Goal: Check status

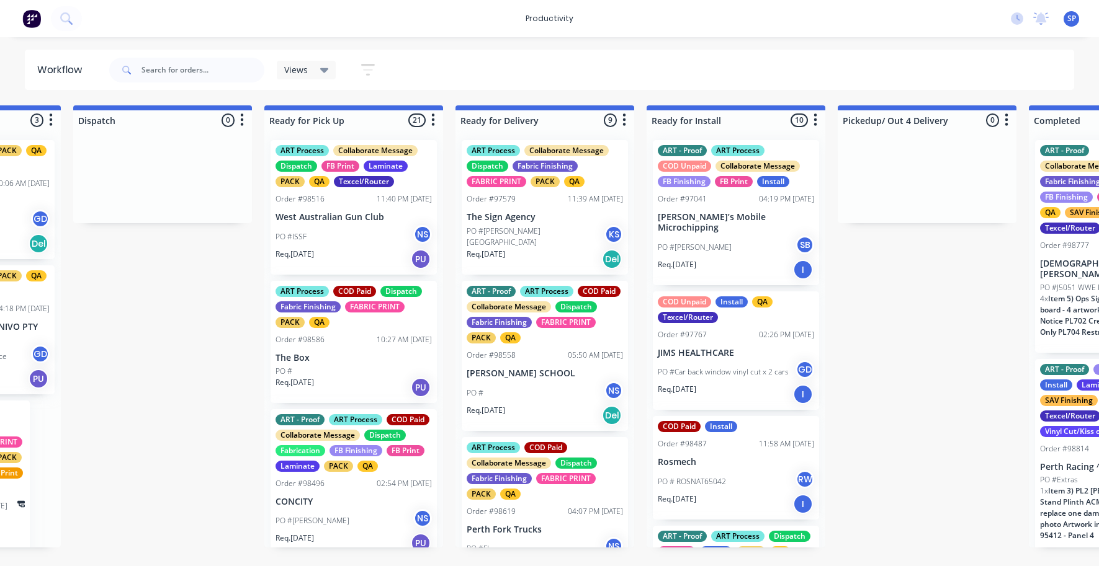
scroll to position [2, 0]
click at [168, 73] on input "text" at bounding box center [202, 70] width 123 height 25
type input "98741"
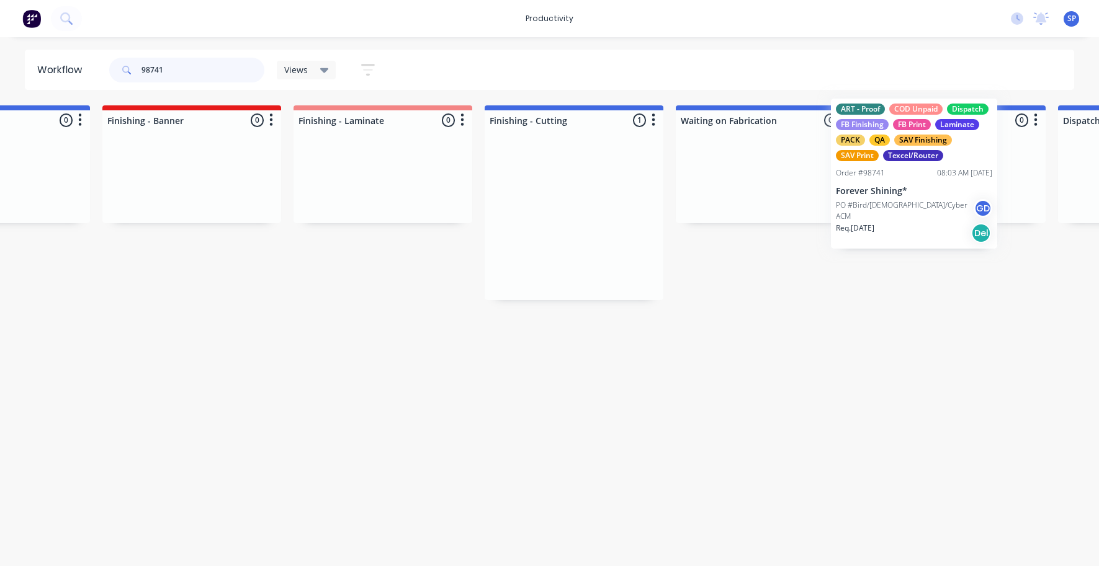
scroll to position [0, 2447]
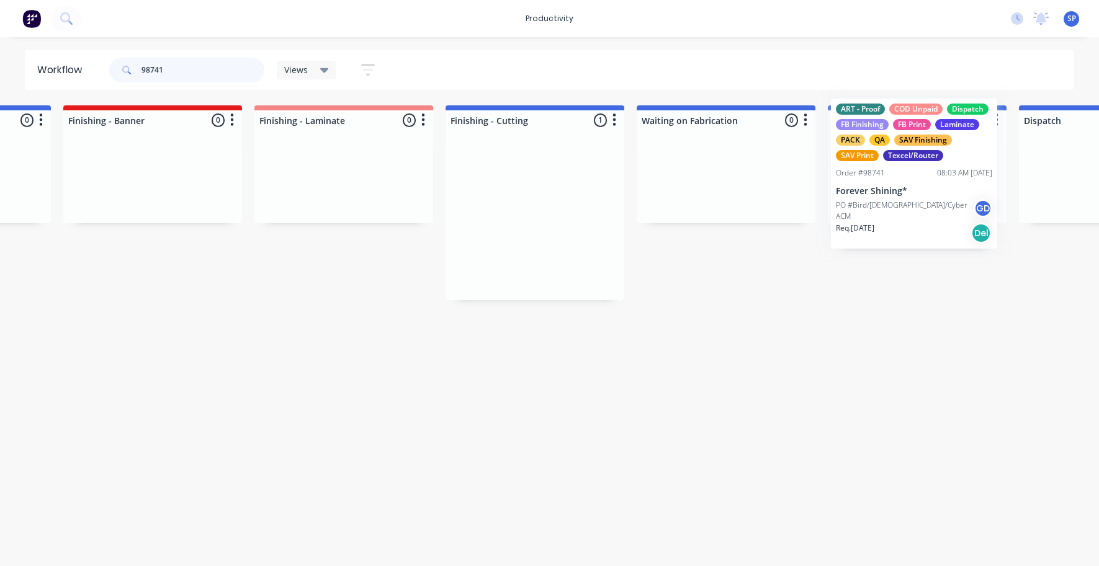
drag, startPoint x: 598, startPoint y: 228, endPoint x: 928, endPoint y: 185, distance: 332.7
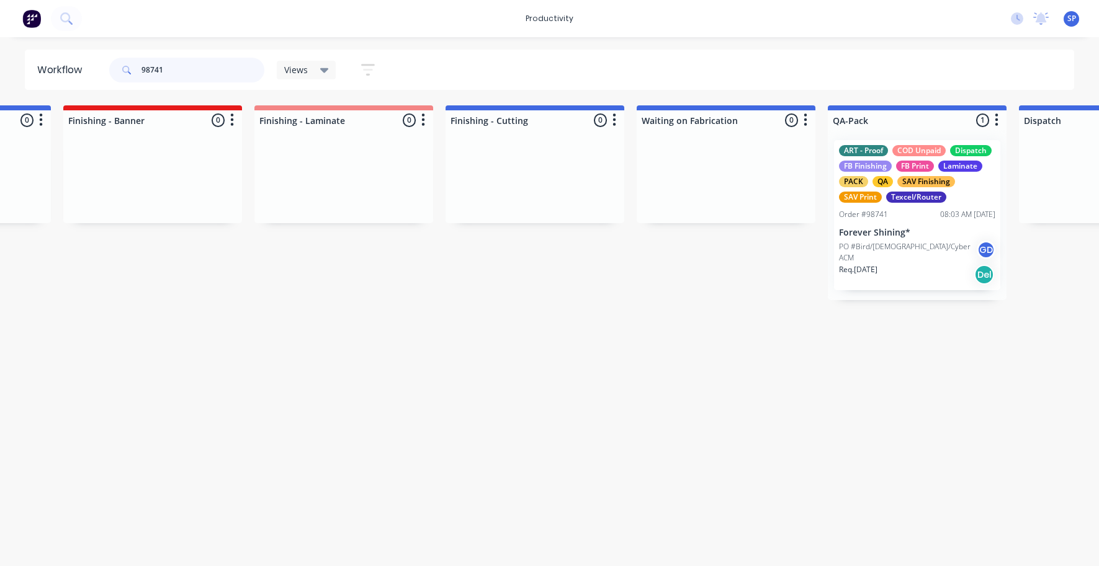
drag, startPoint x: 180, startPoint y: 67, endPoint x: 97, endPoint y: 74, distance: 83.4
click at [97, 74] on header "Workflow 98741 Views Save new view None edit Mutoh/Finishing (Default) edit ART…" at bounding box center [550, 70] width 1050 height 40
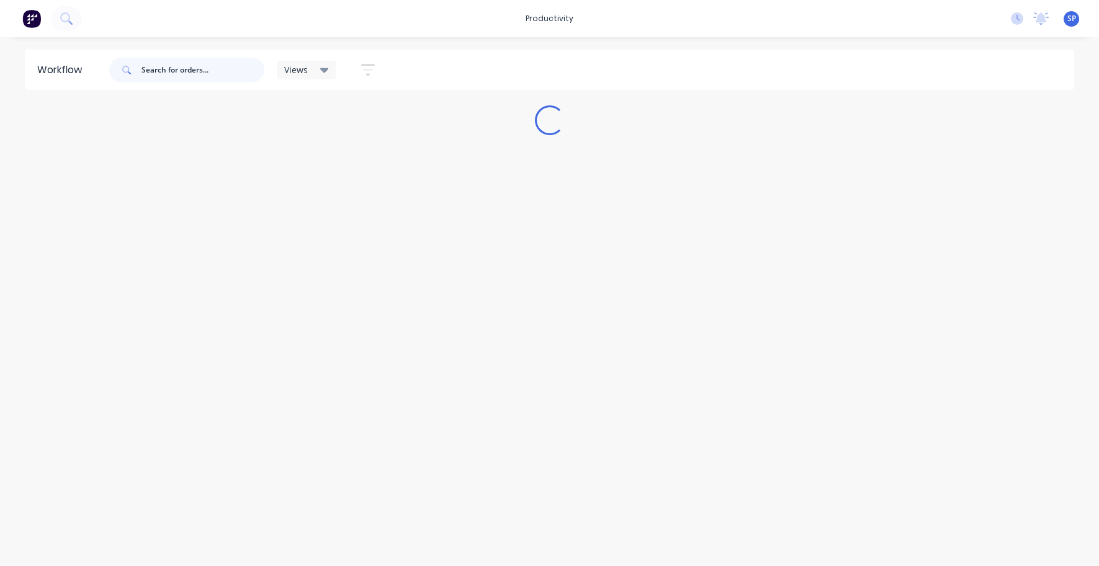
scroll to position [0, 0]
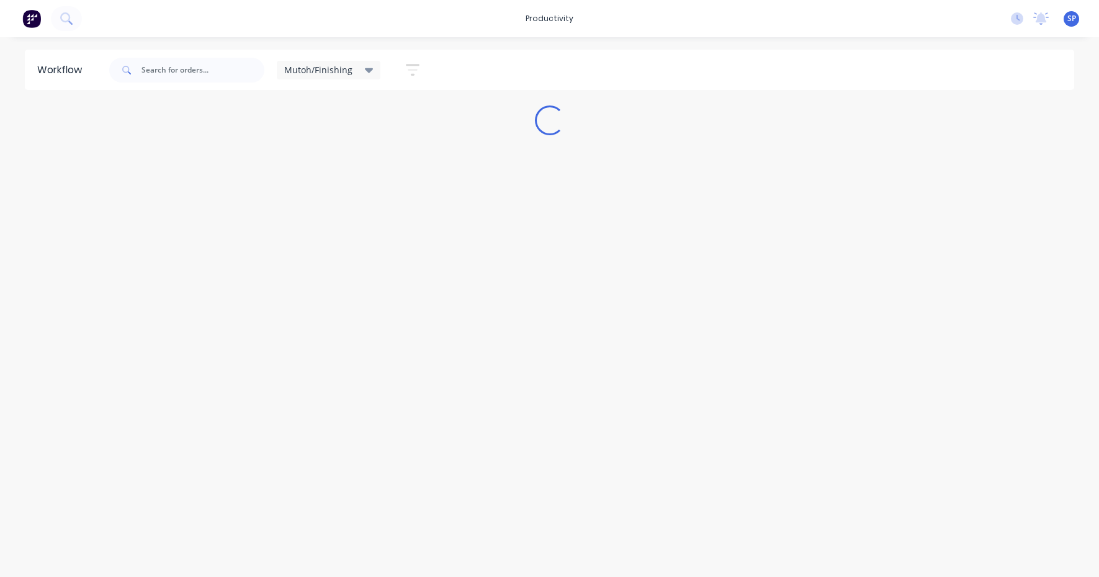
drag, startPoint x: 363, startPoint y: 69, endPoint x: 357, endPoint y: 74, distance: 7.6
click at [365, 69] on icon at bounding box center [369, 70] width 9 height 14
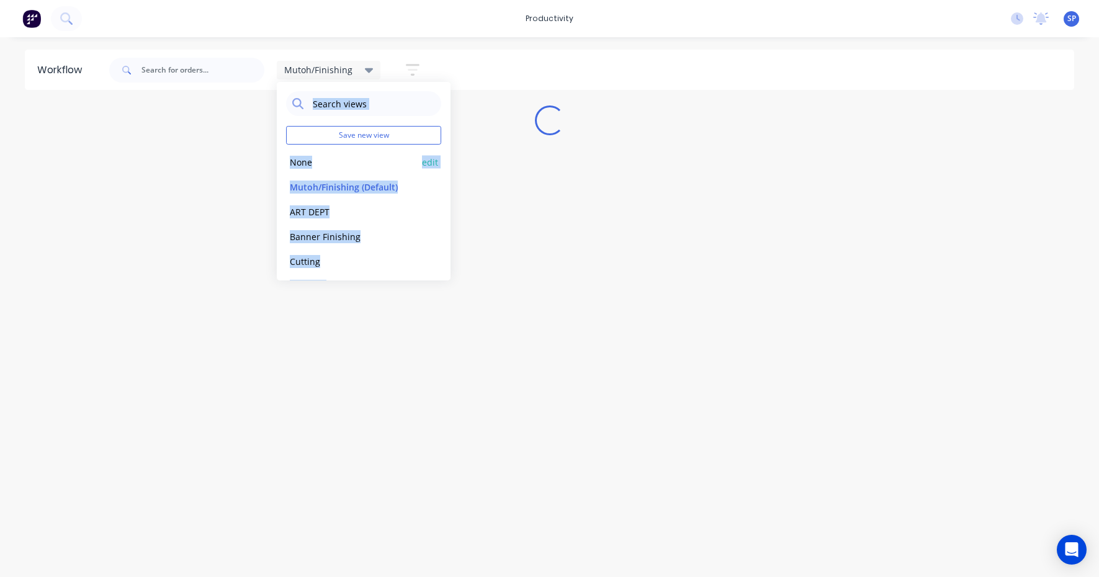
click at [311, 159] on button "None" at bounding box center [352, 162] width 132 height 14
click at [498, 351] on div "Workflow Views Save new view None edit Mutoh/Finishing (Default) edit ART DEPT …" at bounding box center [549, 301] width 1099 height 502
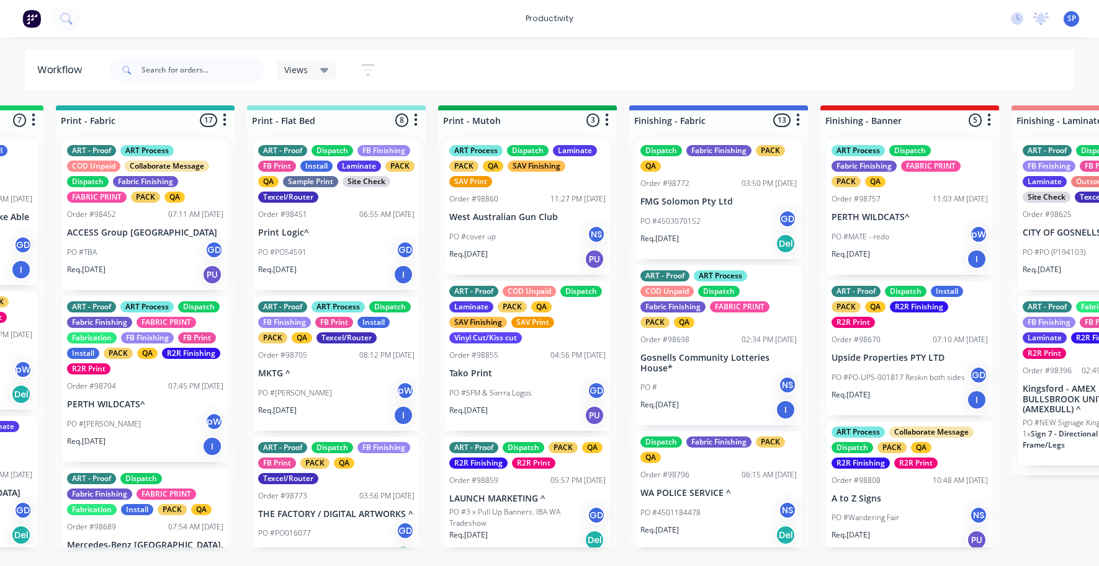
scroll to position [0, 1707]
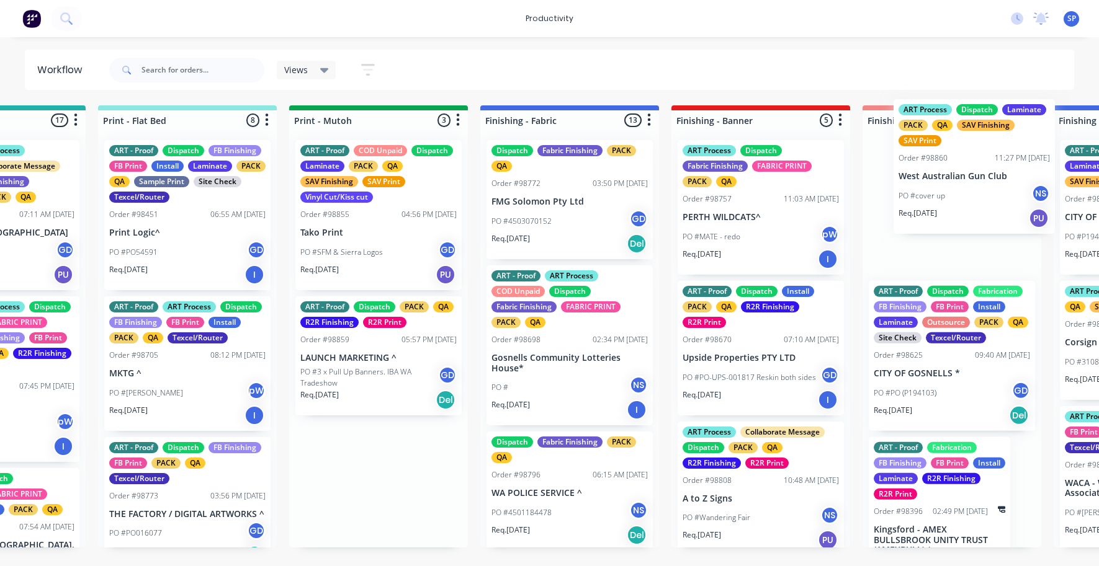
drag, startPoint x: 502, startPoint y: 234, endPoint x: 944, endPoint y: 197, distance: 443.3
click at [968, 191] on div "Submitted 8 Sort By Created date Required date Order number Customer name Most …" at bounding box center [534, 326] width 4767 height 442
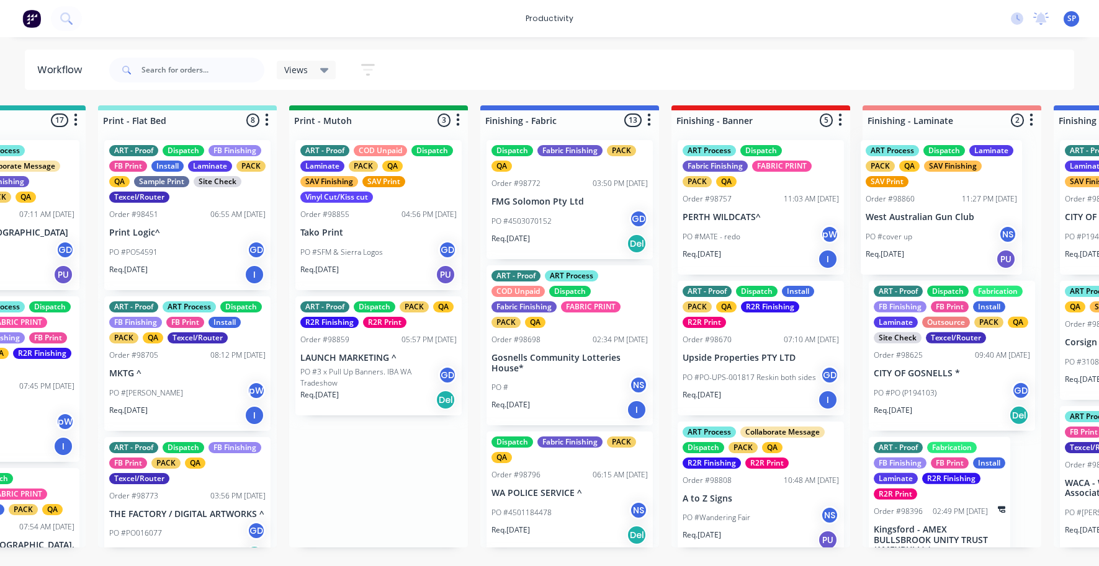
scroll to position [0, 1847]
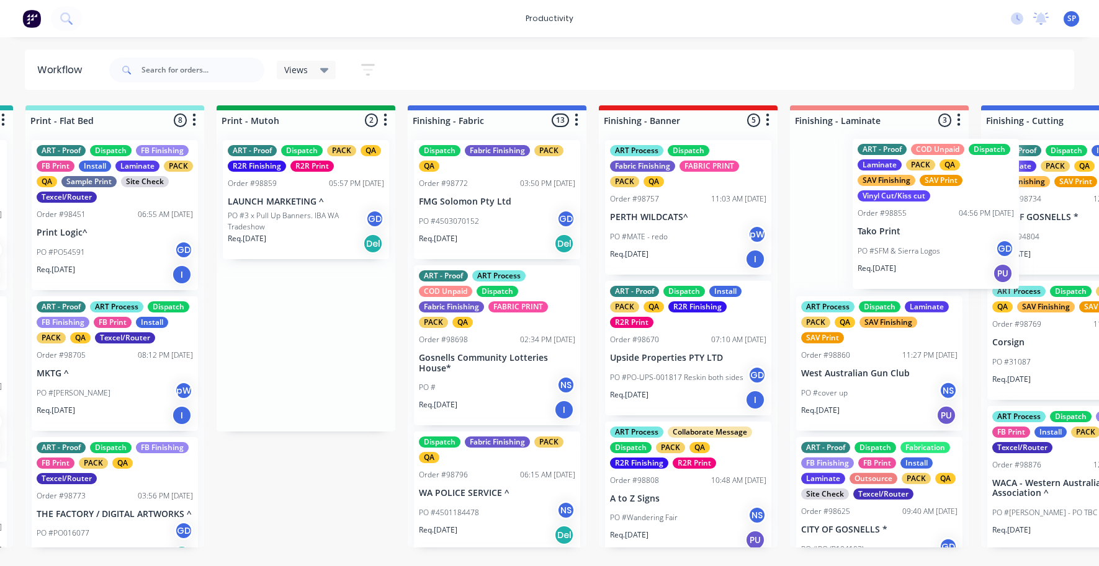
drag, startPoint x: 339, startPoint y: 244, endPoint x: 925, endPoint y: 241, distance: 586.2
click at [912, 242] on div "Submitted 8 Sort By Created date Required date Order number Customer name Most …" at bounding box center [462, 326] width 4767 height 442
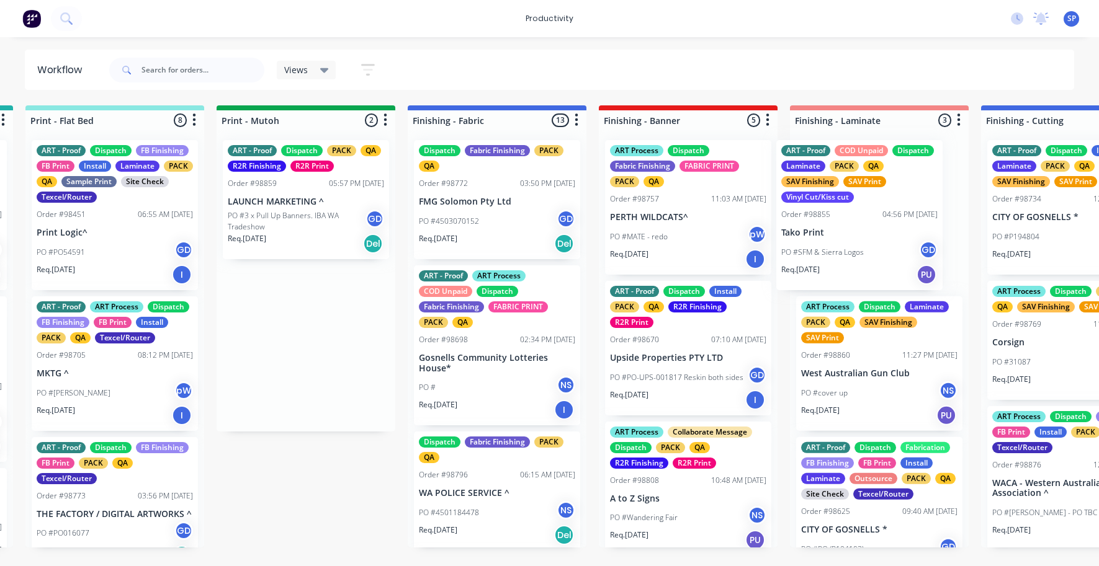
scroll to position [0, 1932]
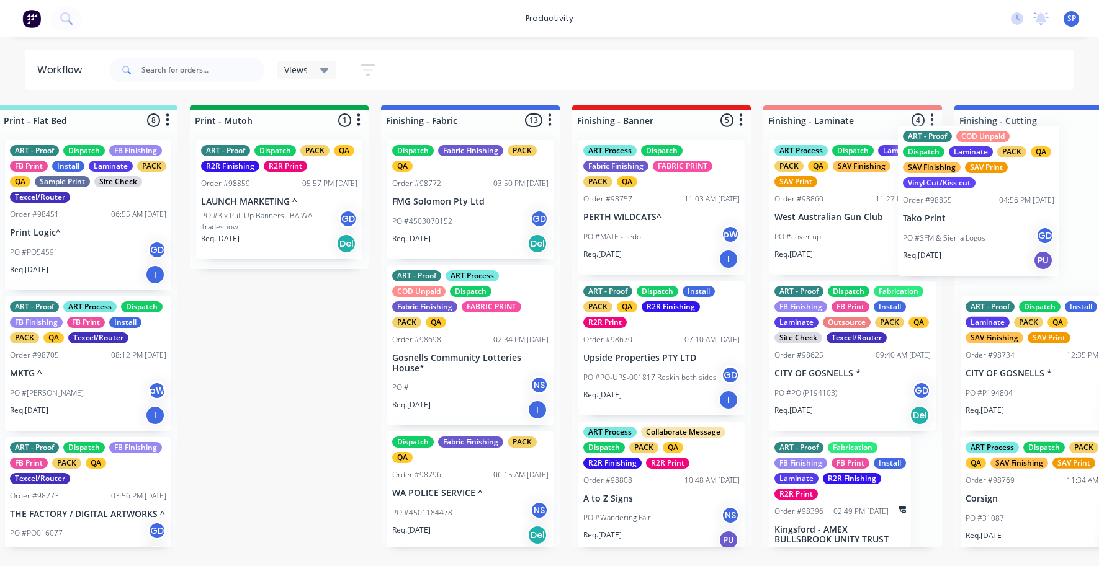
drag, startPoint x: 850, startPoint y: 239, endPoint x: 973, endPoint y: 223, distance: 124.4
click at [978, 223] on div "Submitted 8 Sort By Created date Required date Order number Customer name Most …" at bounding box center [435, 326] width 4767 height 442
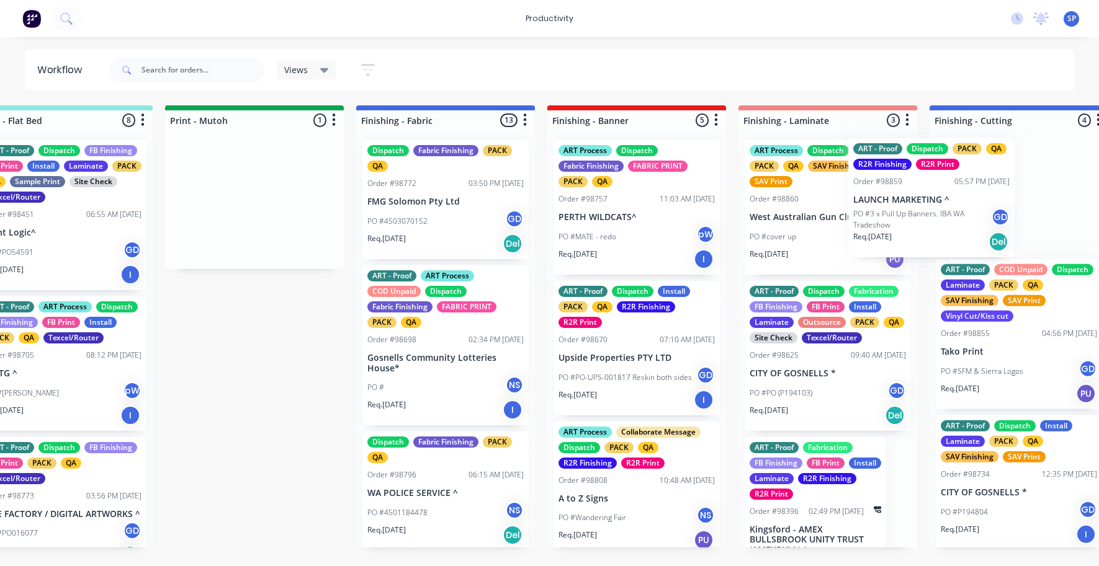
scroll to position [0, 2019]
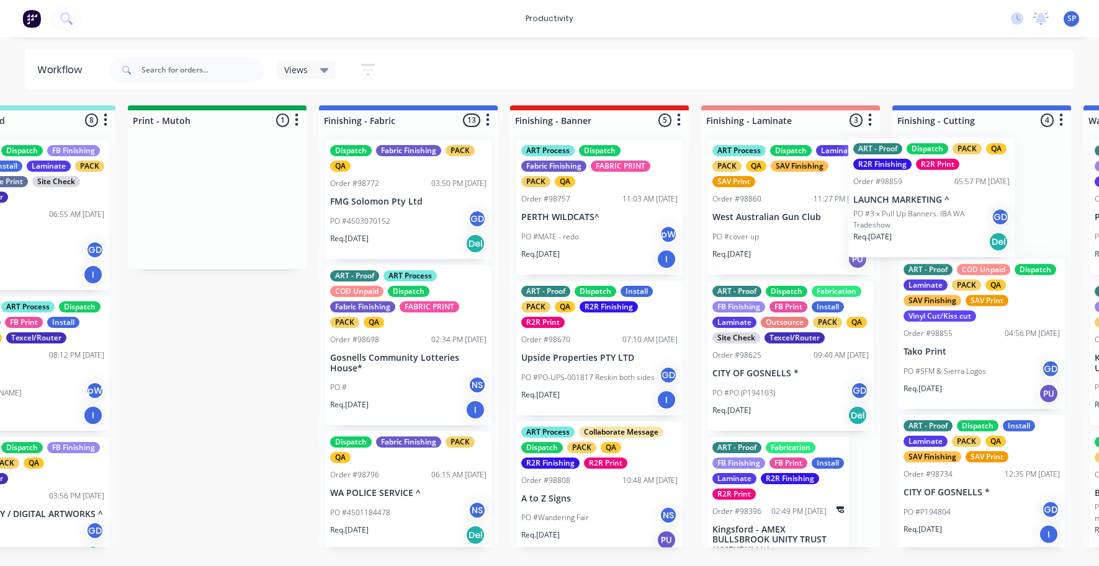
drag, startPoint x: 248, startPoint y: 213, endPoint x: 908, endPoint y: 210, distance: 659.4
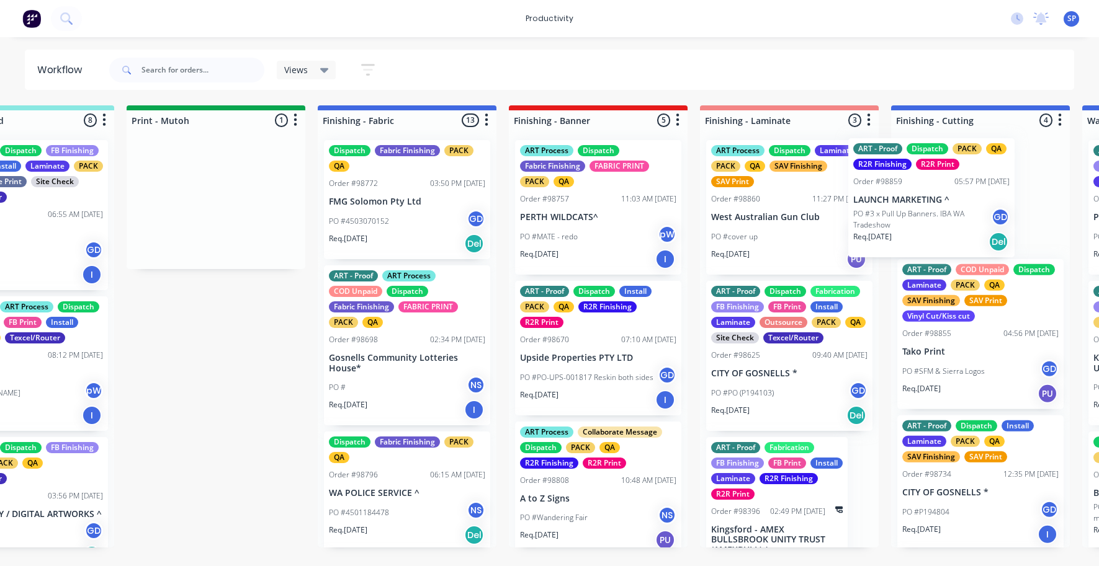
click at [908, 210] on div "Submitted 8 Sort By Created date Required date Order number Customer name Most …" at bounding box center [372, 326] width 4767 height 442
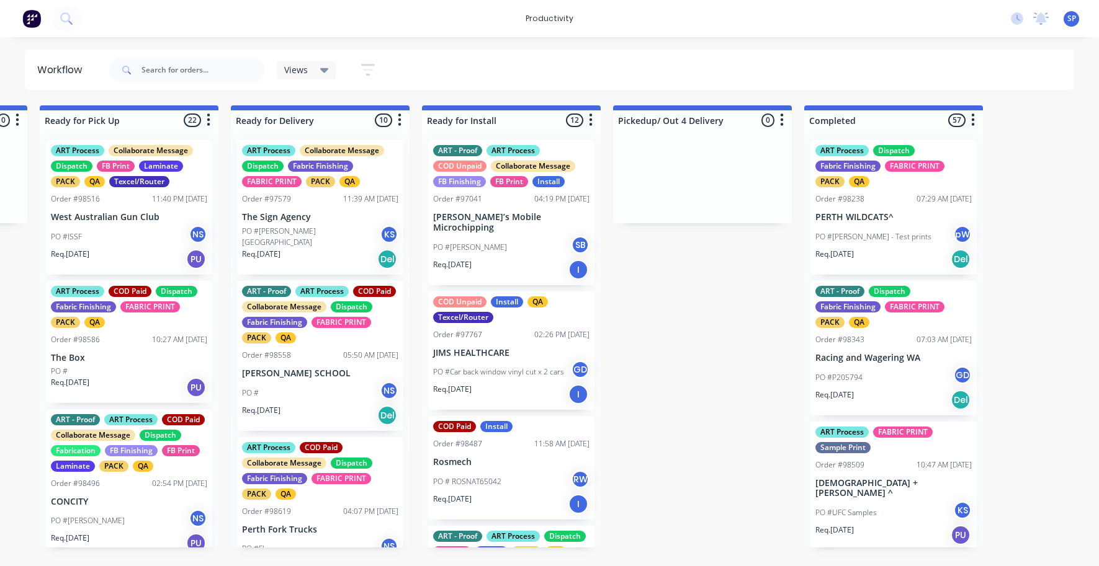
scroll to position [0, 3669]
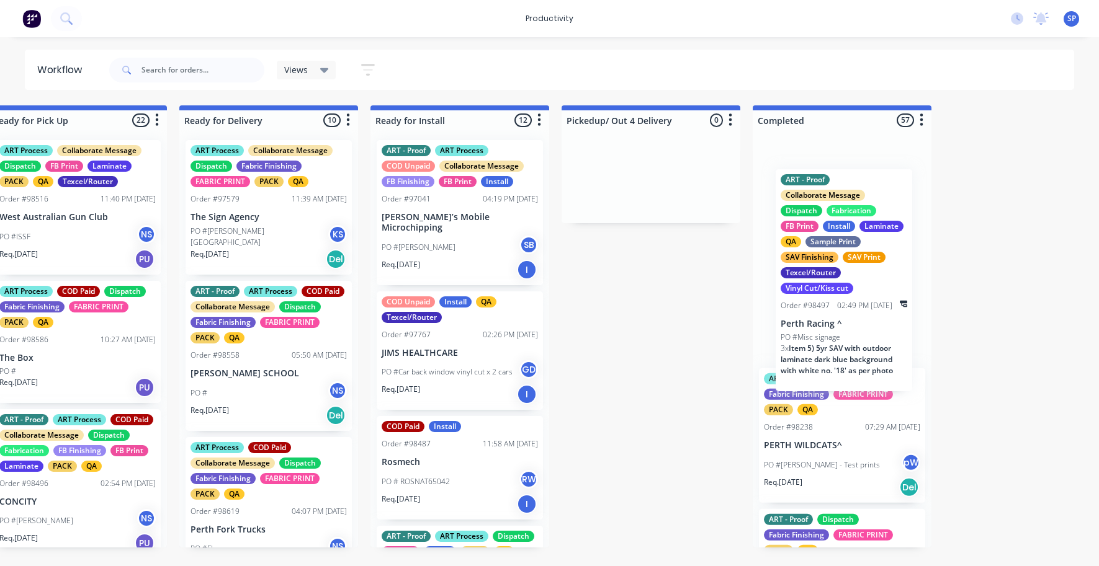
drag, startPoint x: 365, startPoint y: 269, endPoint x: 832, endPoint y: 344, distance: 473.2
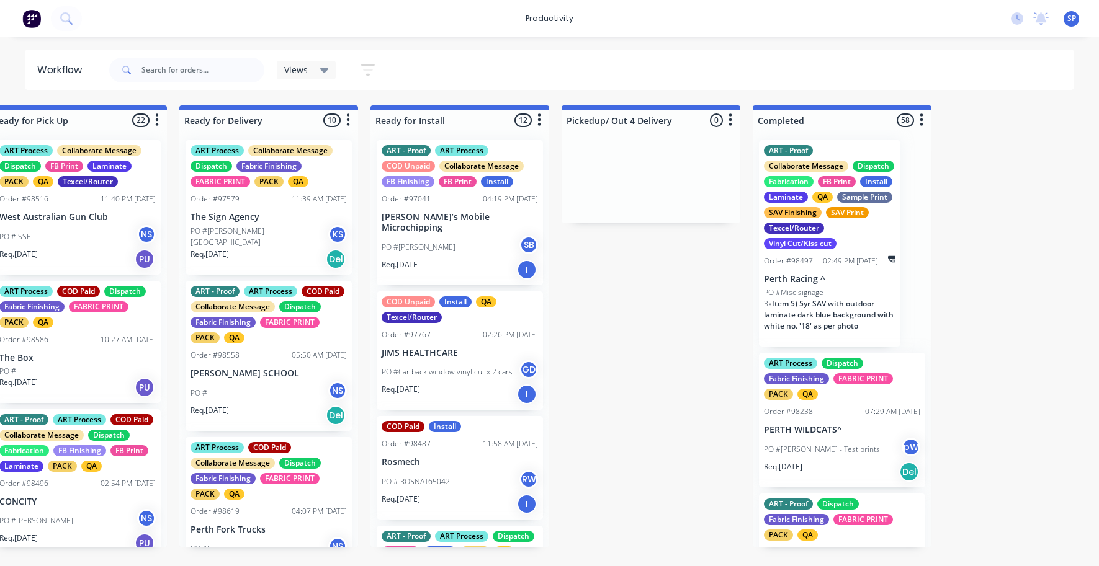
scroll to position [1258, 0]
click at [819, 319] on span "Item 5) 5yr SAV with outdoor laminate dark blue background with white no. '18' …" at bounding box center [829, 314] width 130 height 33
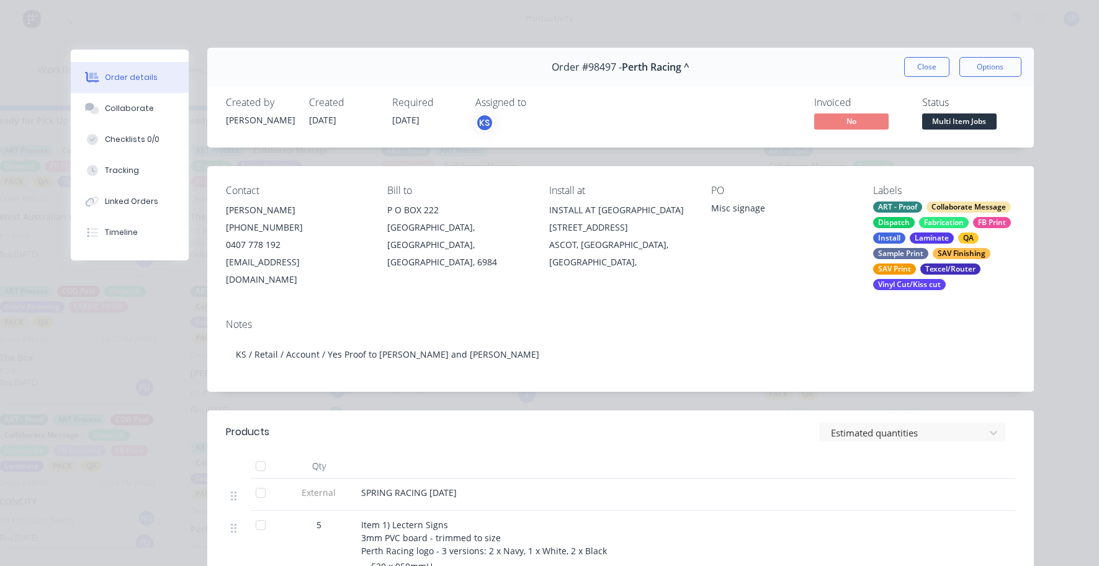
scroll to position [0, 0]
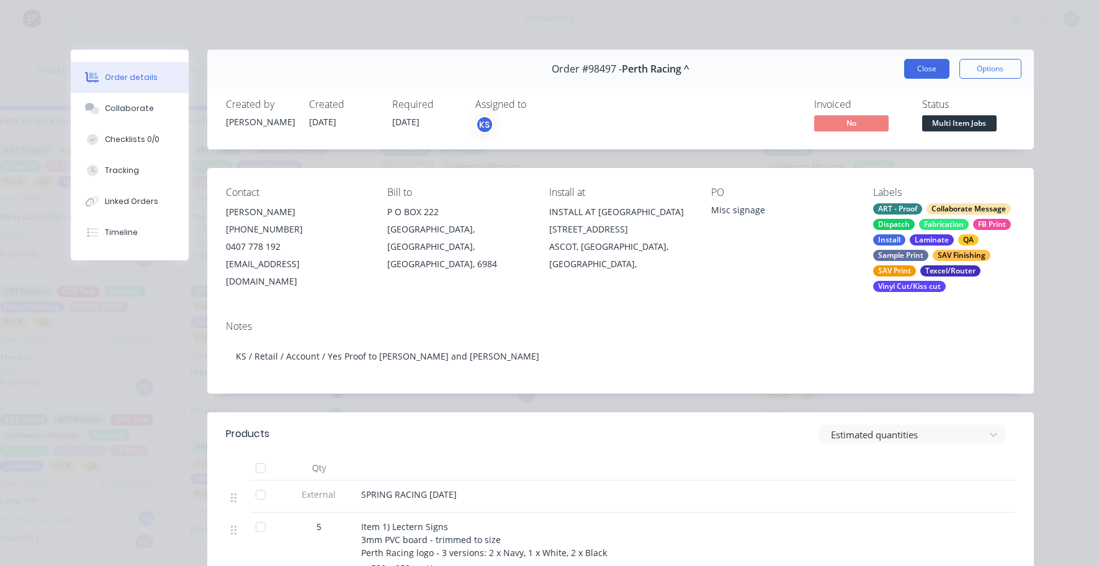
click at [918, 65] on button "Close" at bounding box center [926, 69] width 45 height 20
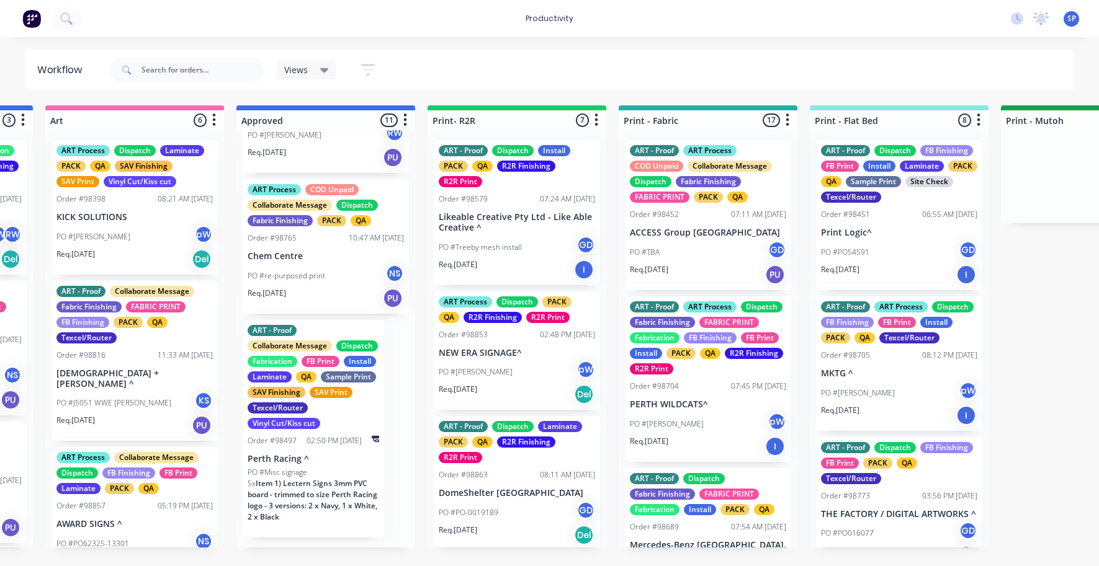
scroll to position [0, 1109]
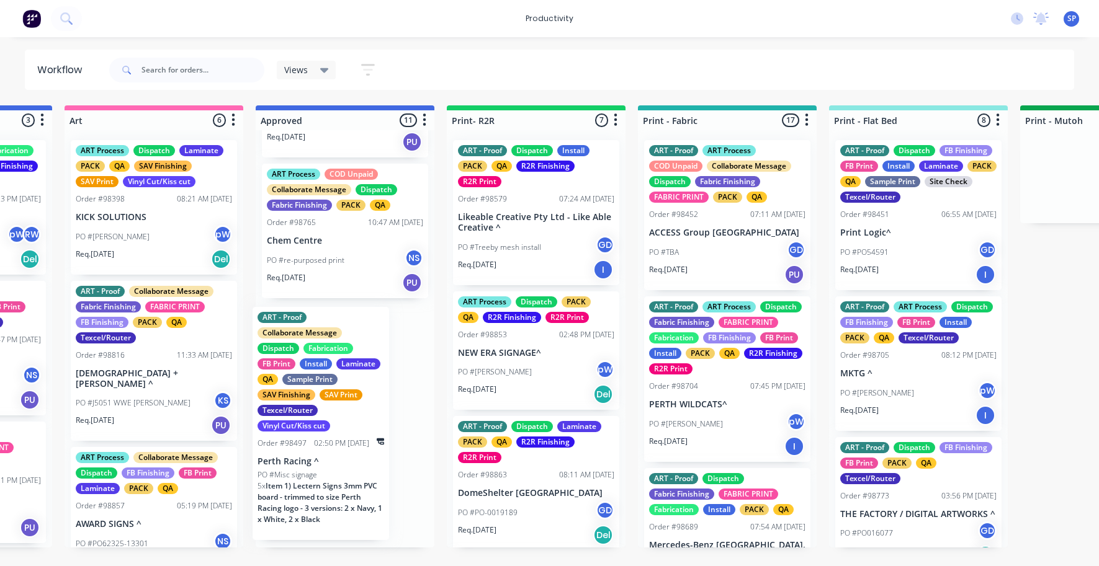
drag, startPoint x: 321, startPoint y: 504, endPoint x: 315, endPoint y: 490, distance: 15.0
click at [315, 493] on div "ART - Proof Dispatch Fabric Finishing FABRIC PRINT PACK QA Order #98812 01:40 P…" at bounding box center [345, 338] width 179 height 417
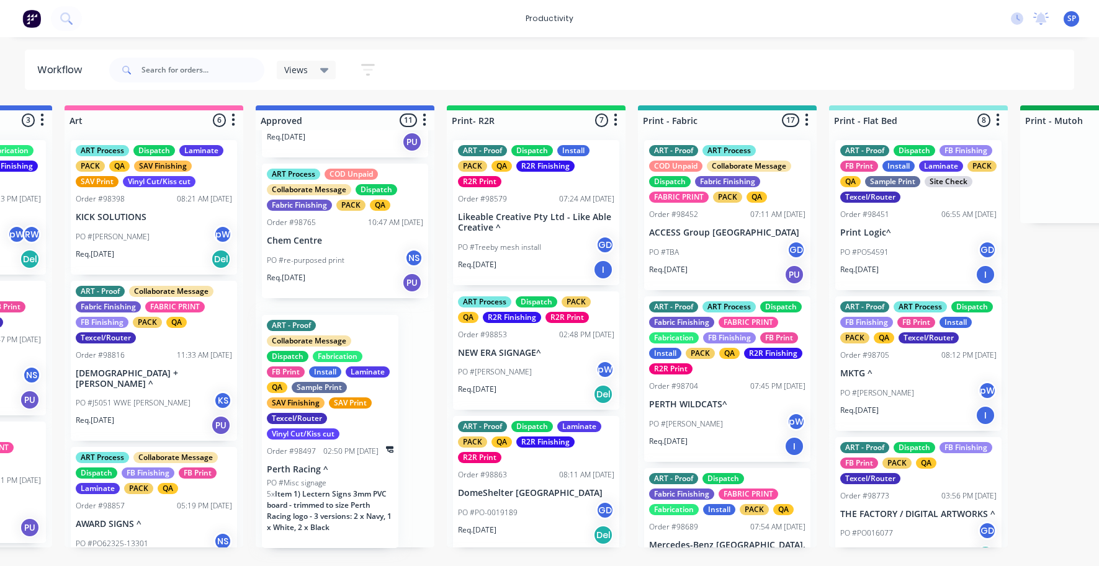
click at [315, 489] on div "ART - Proof Dispatch Fabric Finishing FABRIC PRINT PACK QA Order #98812 01:40 P…" at bounding box center [345, 338] width 179 height 417
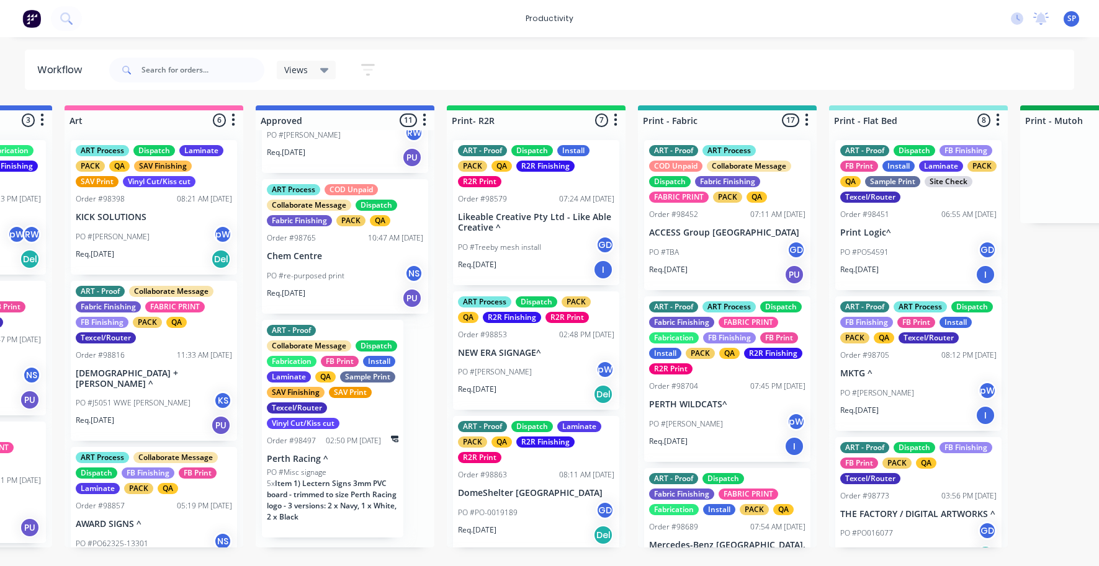
click at [301, 459] on div "ART - Proof Collaborate Message Dispatch Fabrication FB Print Install Laminate …" at bounding box center [332, 429] width 141 height 218
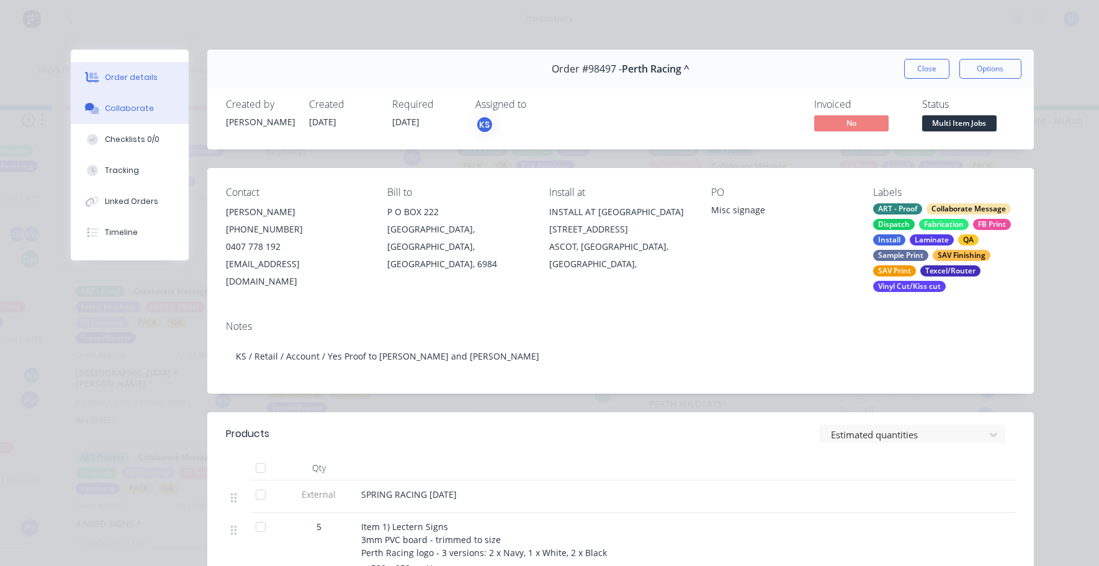
click at [113, 105] on div "Collaborate" at bounding box center [129, 108] width 49 height 11
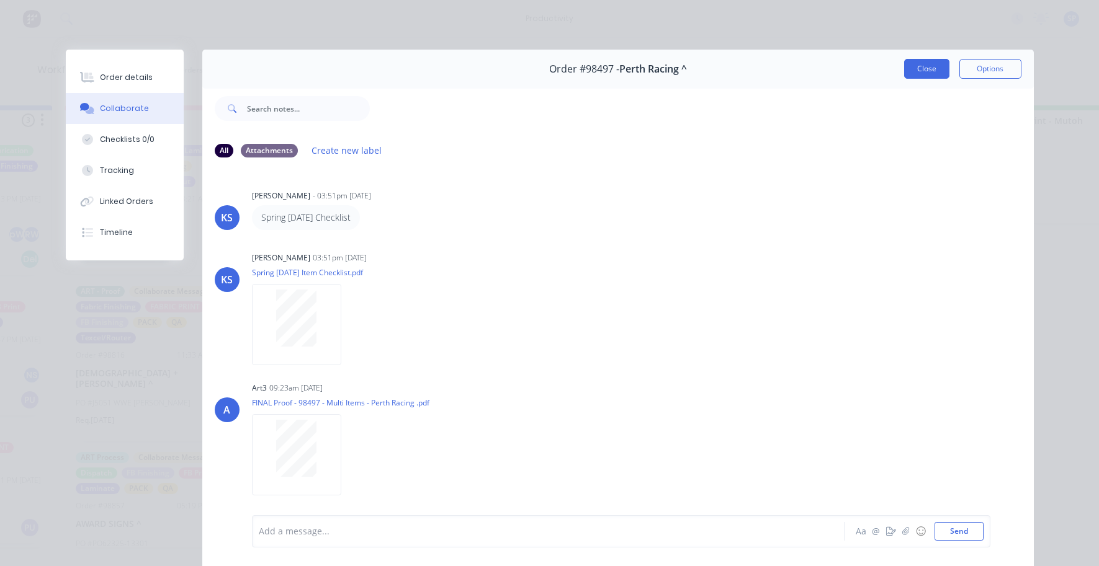
click at [919, 66] on button "Close" at bounding box center [926, 69] width 45 height 20
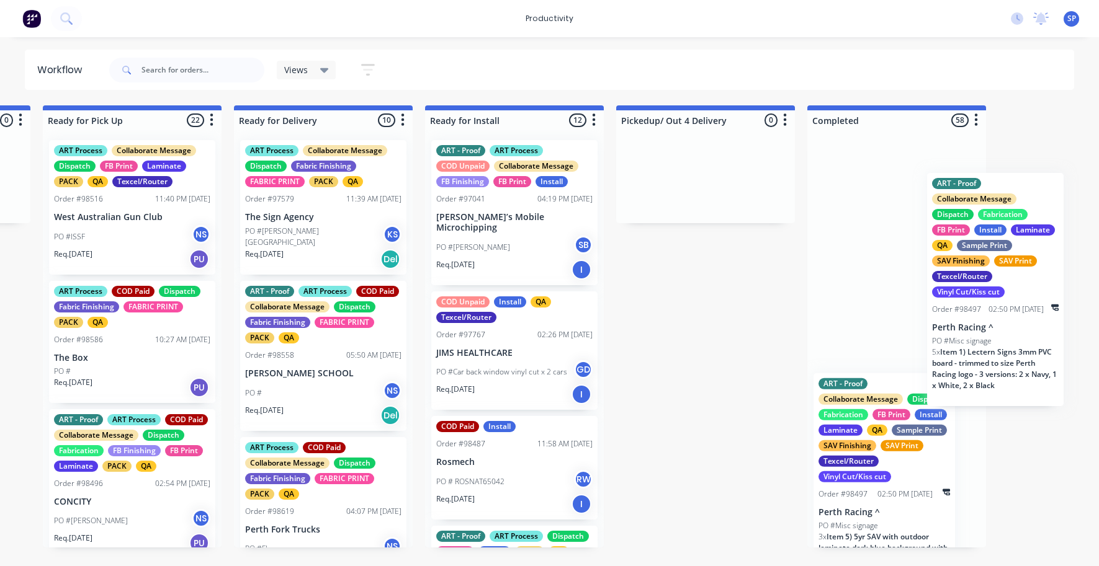
scroll to position [0, 3669]
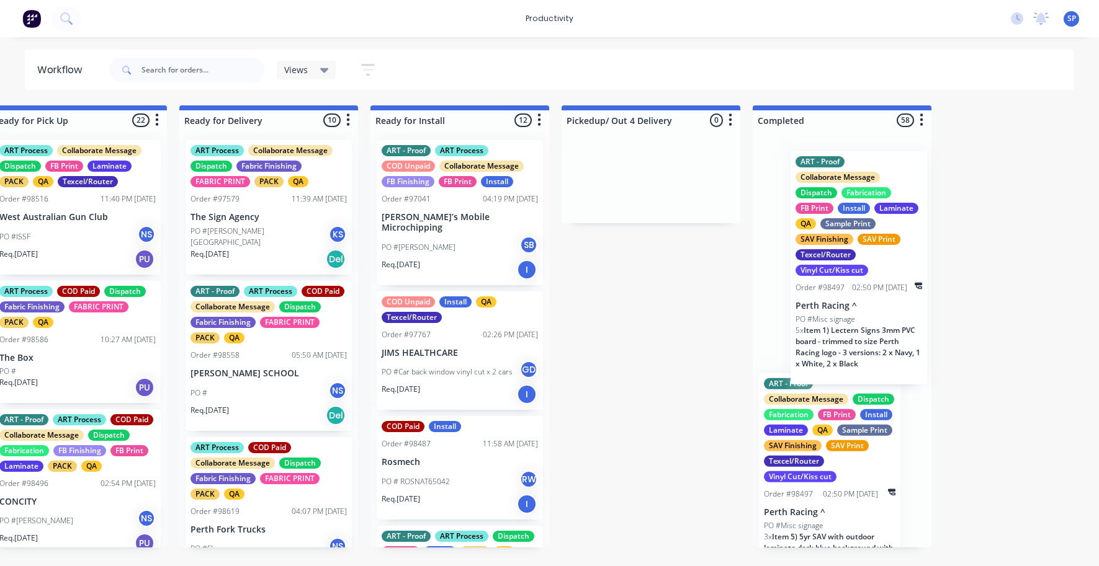
drag, startPoint x: 319, startPoint y: 467, endPoint x: 840, endPoint y: 295, distance: 548.3
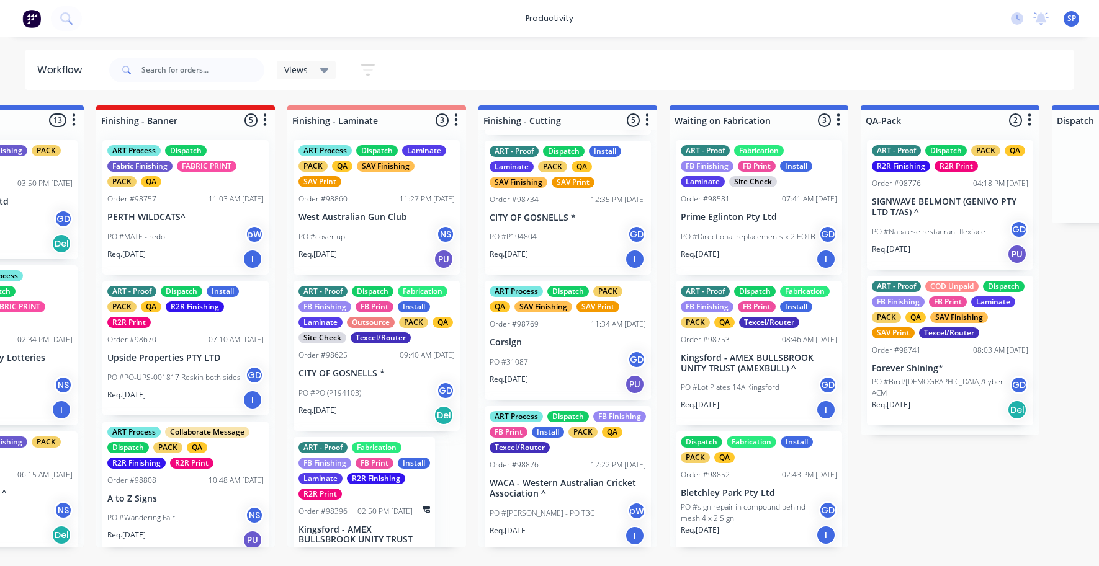
scroll to position [284, 0]
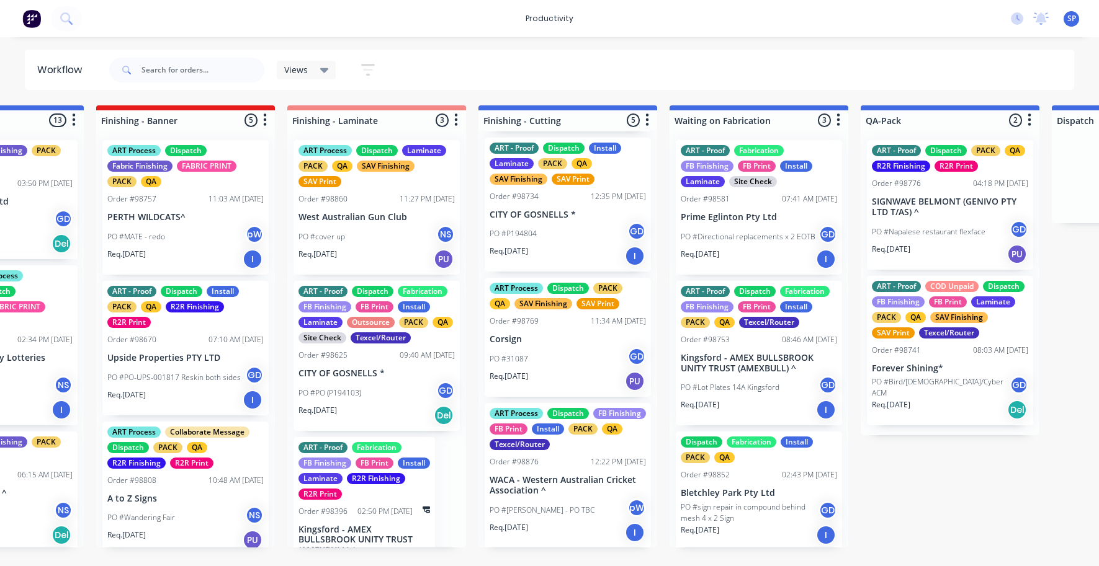
click at [544, 215] on p "CITY OF GOSNELLS *" at bounding box center [567, 215] width 156 height 11
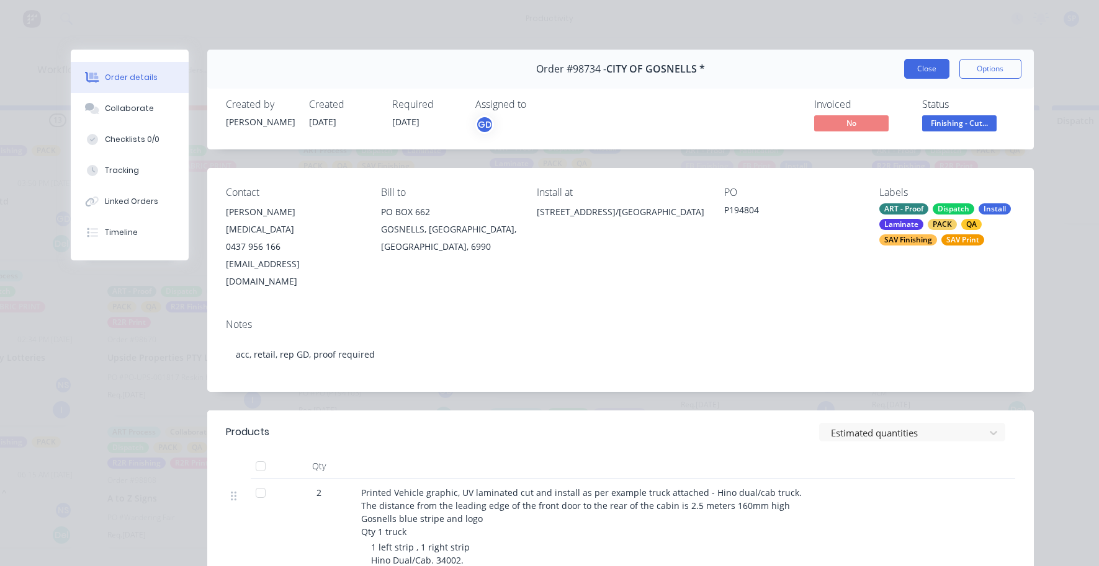
click at [924, 69] on button "Close" at bounding box center [926, 69] width 45 height 20
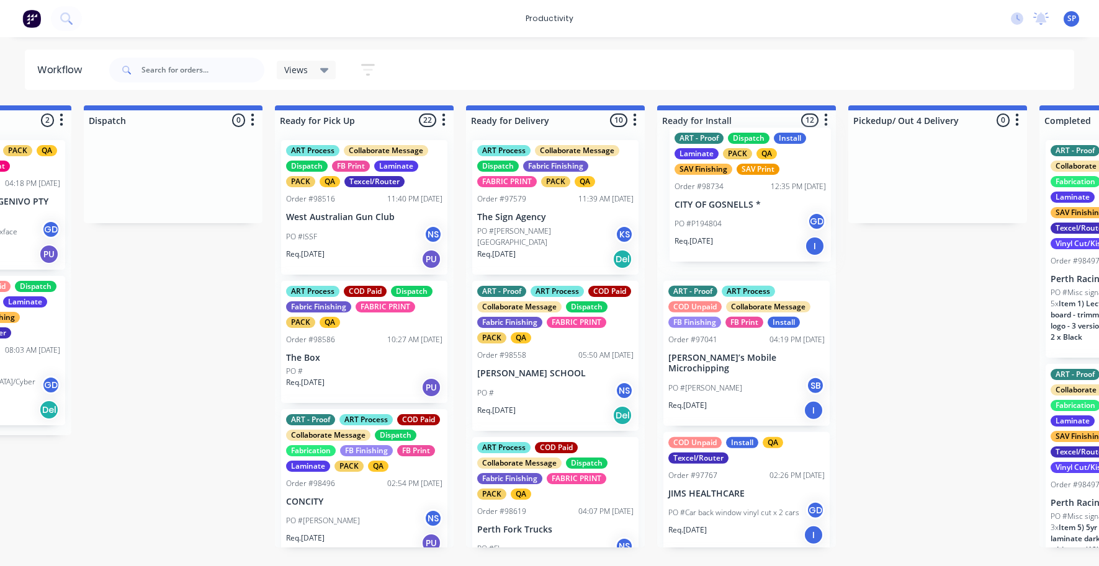
scroll to position [0, 3383]
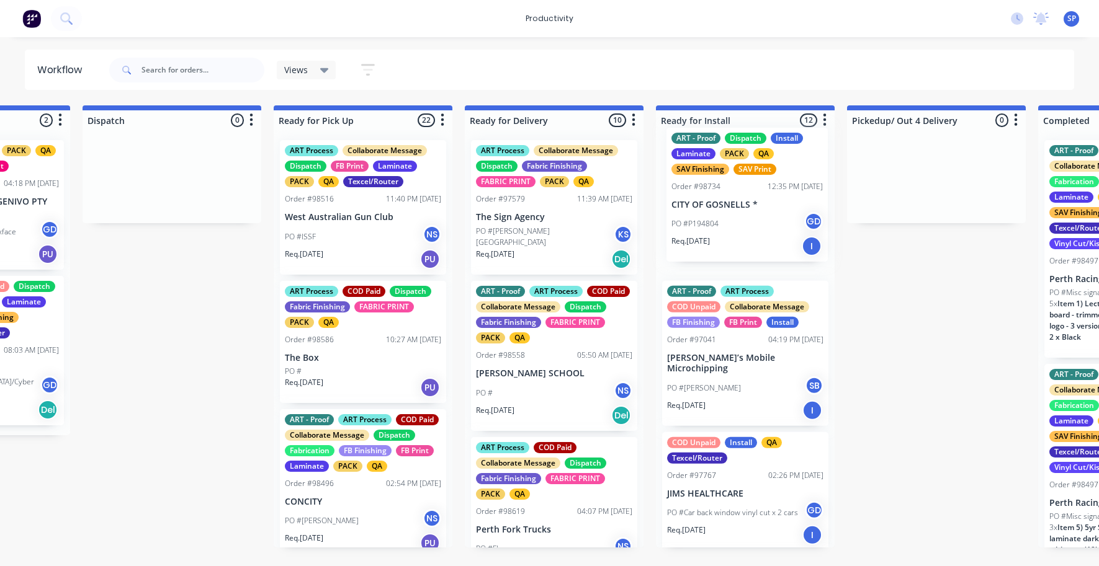
drag, startPoint x: 529, startPoint y: 215, endPoint x: 714, endPoint y: 206, distance: 185.7
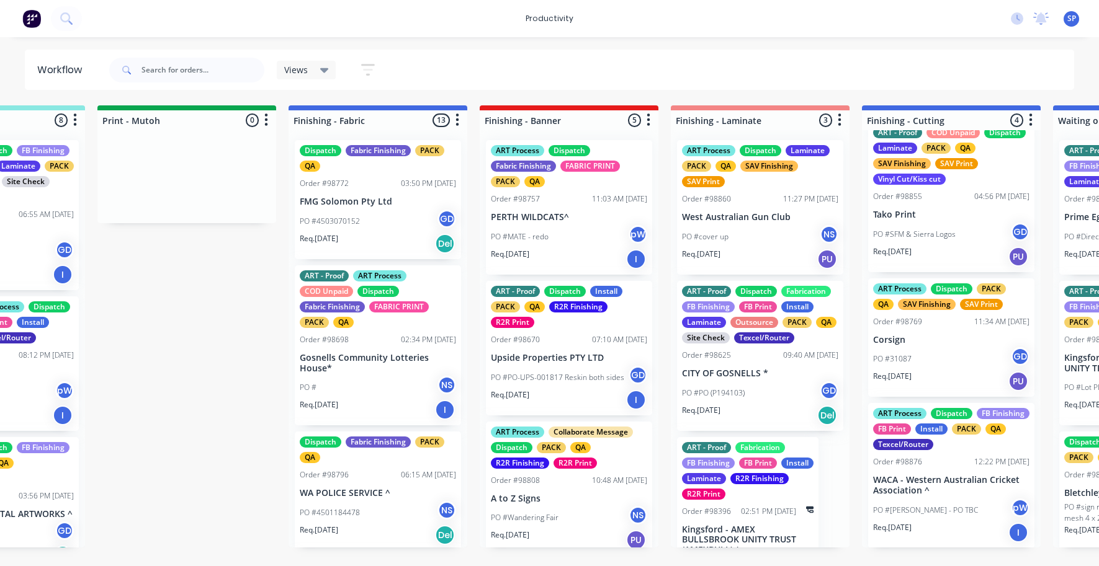
scroll to position [58, 0]
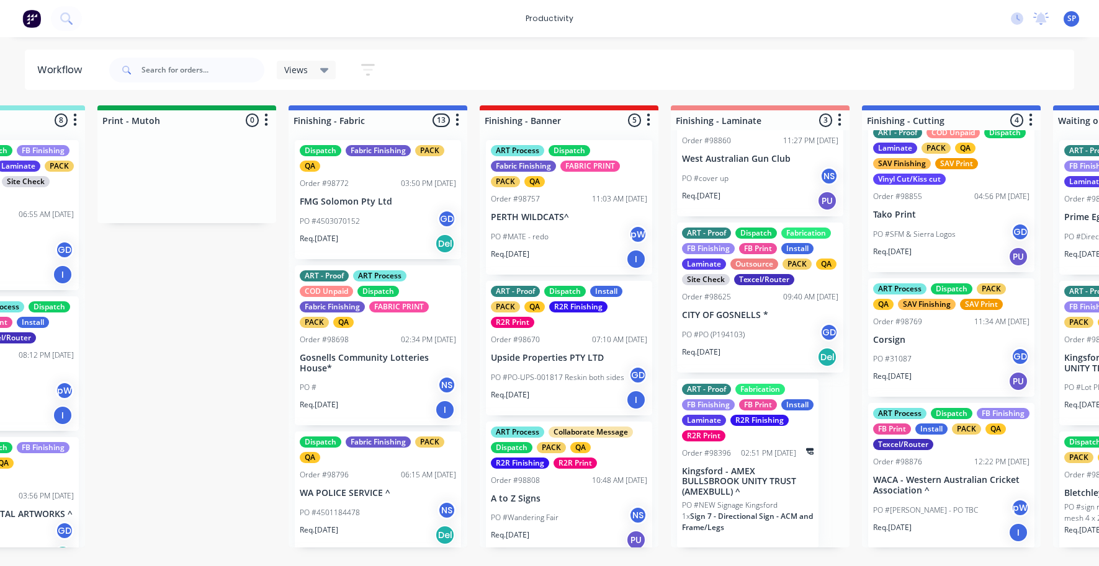
click at [734, 329] on p "PO #PO (P194103)" at bounding box center [713, 334] width 63 height 11
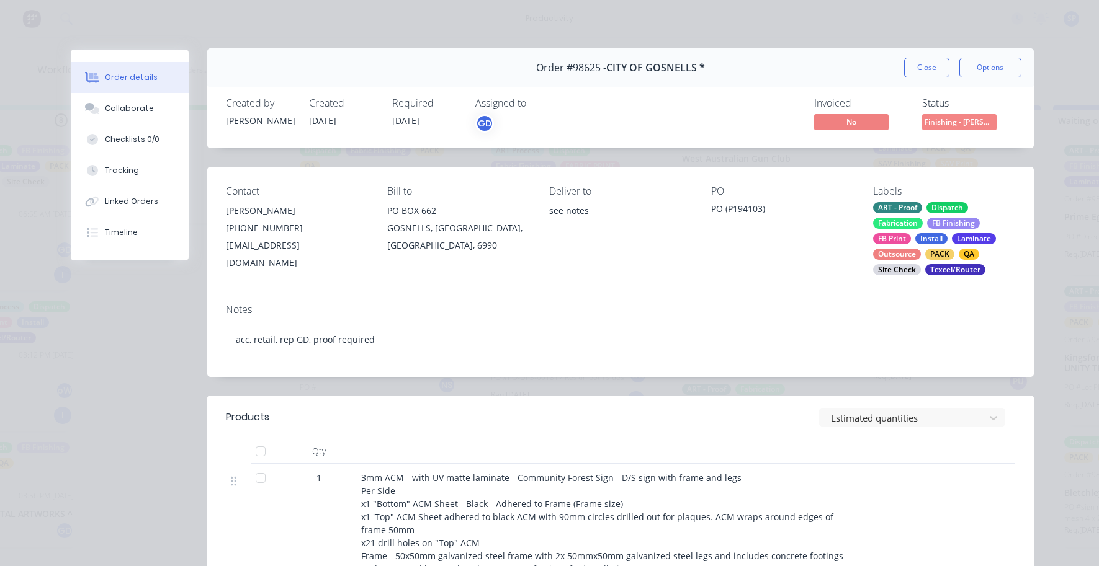
scroll to position [0, 0]
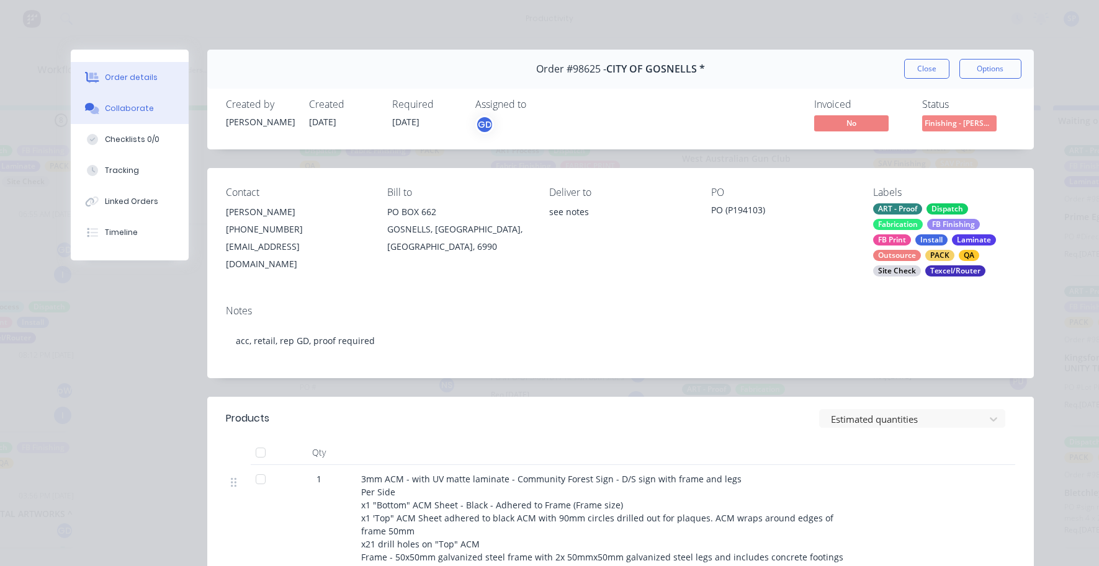
click at [91, 105] on icon at bounding box center [92, 108] width 14 height 11
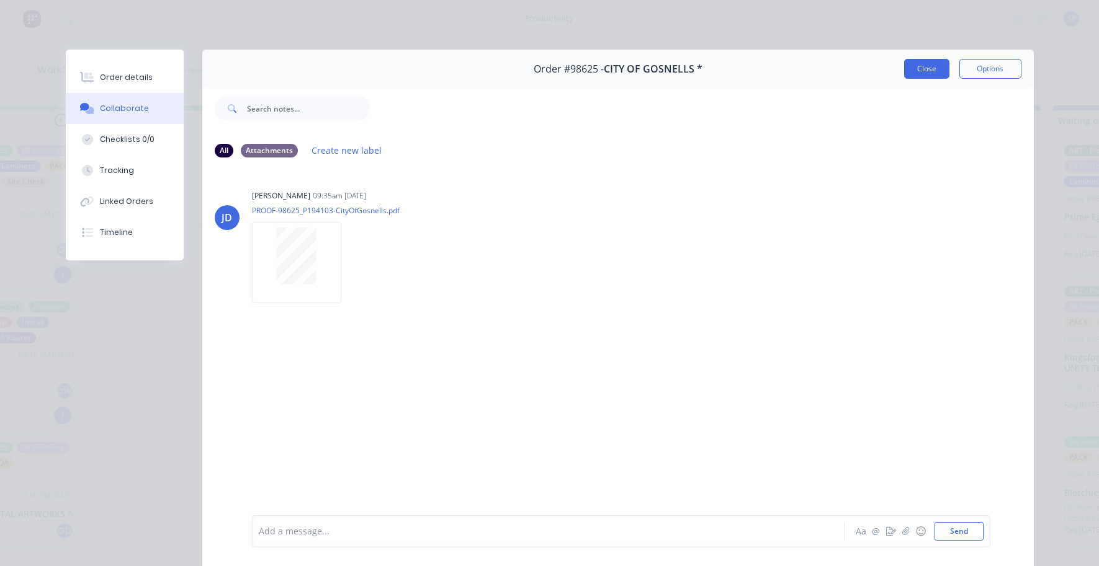
click at [922, 71] on button "Close" at bounding box center [926, 69] width 45 height 20
